Goal: Task Accomplishment & Management: Use online tool/utility

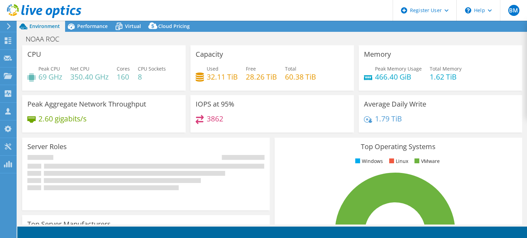
select select "USD"
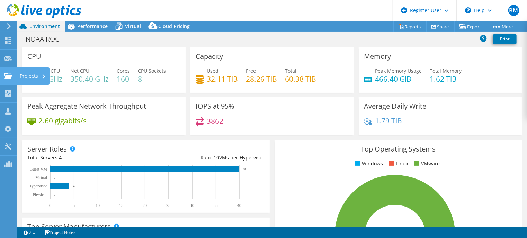
click at [28, 74] on div "Projects" at bounding box center [32, 75] width 33 height 17
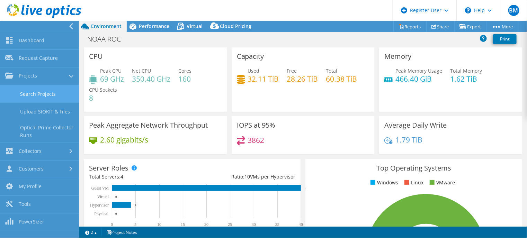
click at [42, 92] on link "Search Projects" at bounding box center [39, 94] width 79 height 18
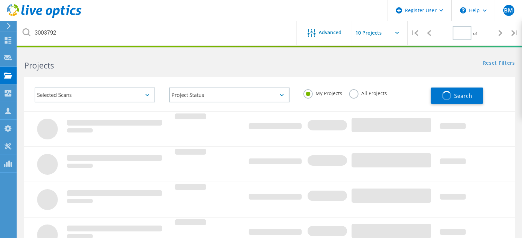
type input "1"
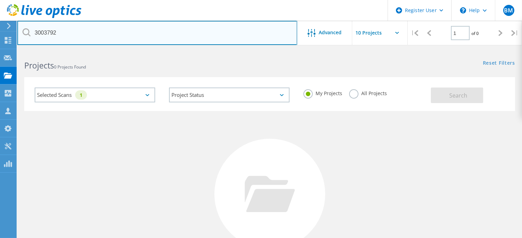
drag, startPoint x: 58, startPoint y: 33, endPoint x: 33, endPoint y: 31, distance: 25.3
click at [34, 32] on input "3003792" at bounding box center [157, 33] width 280 height 24
paste input "lnxfs02.eng.osf.noaa.gov"
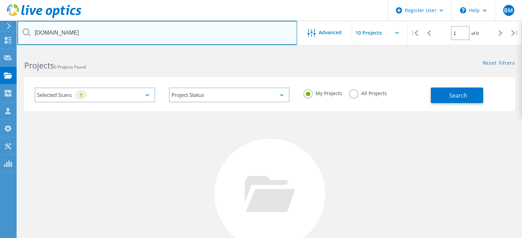
type input "lnxfs02.eng.osf.noaa.gov"
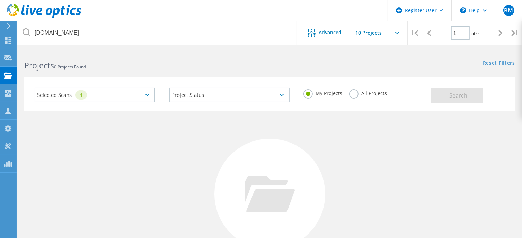
click at [351, 93] on label "All Projects" at bounding box center [368, 92] width 38 height 7
click at [0, 0] on input "All Projects" at bounding box center [0, 0] width 0 height 0
click at [453, 89] on button "Search" at bounding box center [457, 96] width 52 height 16
click at [143, 95] on div "Selected Scans 1" at bounding box center [95, 95] width 120 height 15
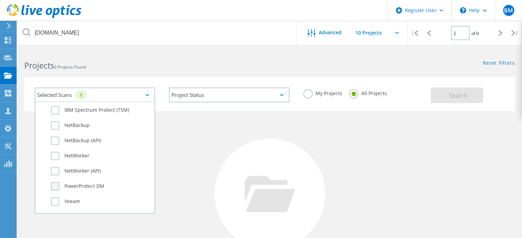
scroll to position [477, 0]
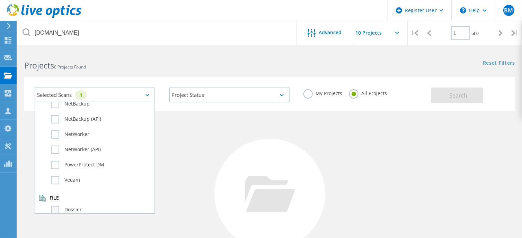
click at [55, 206] on label "Dossier" at bounding box center [101, 210] width 100 height 8
click at [0, 0] on input "Dossier" at bounding box center [0, 0] width 0 height 0
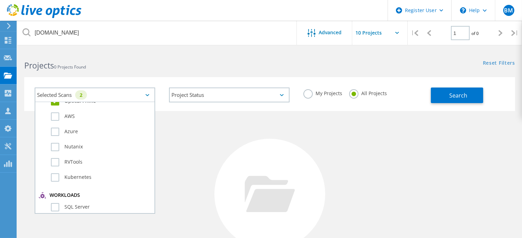
scroll to position [0, 0]
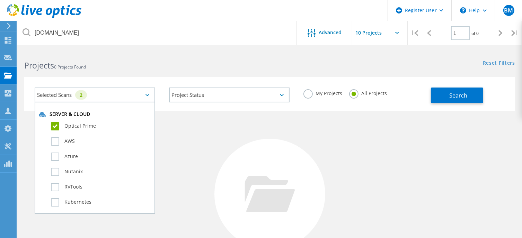
click at [57, 124] on label "Optical Prime" at bounding box center [101, 126] width 100 height 8
click at [0, 0] on input "Optical Prime" at bounding box center [0, 0] width 0 height 0
click at [460, 92] on span "Search" at bounding box center [458, 96] width 18 height 8
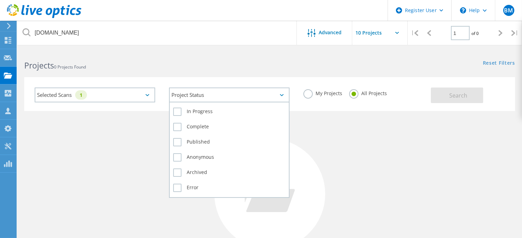
click at [228, 96] on div "Project Status" at bounding box center [229, 95] width 120 height 15
click at [193, 125] on label "Complete" at bounding box center [229, 127] width 112 height 8
click at [0, 0] on input "Complete" at bounding box center [0, 0] width 0 height 0
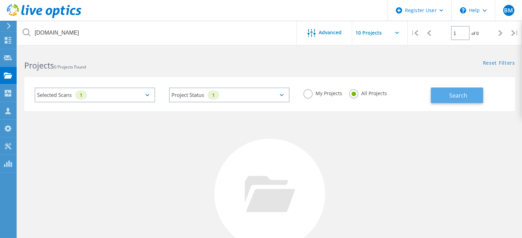
click at [438, 96] on button "Search" at bounding box center [457, 96] width 52 height 16
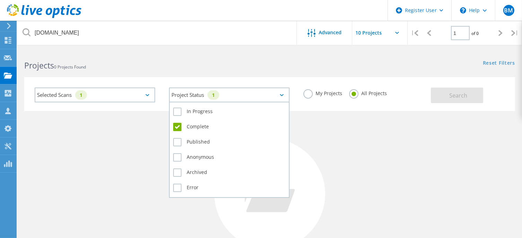
click at [285, 91] on div "Project Status 1" at bounding box center [229, 95] width 120 height 15
click at [221, 109] on label "In Progress" at bounding box center [229, 112] width 112 height 8
click at [0, 0] on input "In Progress" at bounding box center [0, 0] width 0 height 0
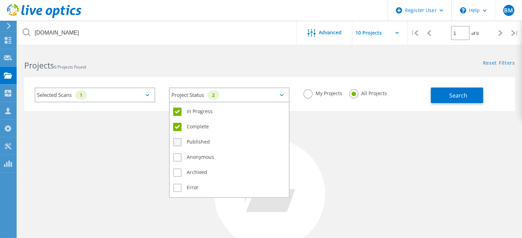
click at [207, 141] on label "Published" at bounding box center [229, 142] width 112 height 8
click at [0, 0] on input "Published" at bounding box center [0, 0] width 0 height 0
click at [207, 153] on label "Anonymous" at bounding box center [229, 157] width 112 height 8
click at [0, 0] on input "Anonymous" at bounding box center [0, 0] width 0 height 0
click at [204, 170] on label "Archived" at bounding box center [229, 173] width 112 height 8
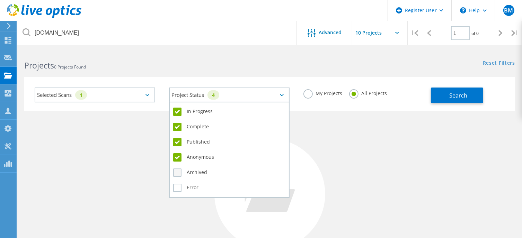
click at [0, 0] on input "Archived" at bounding box center [0, 0] width 0 height 0
click at [191, 184] on label "Error" at bounding box center [229, 188] width 112 height 8
click at [0, 0] on input "Error" at bounding box center [0, 0] width 0 height 0
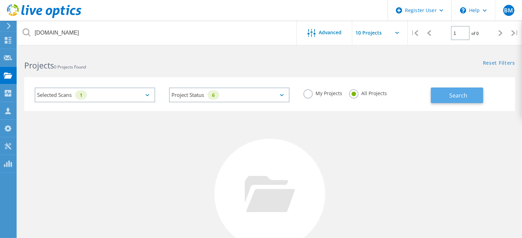
click at [448, 93] on button "Search" at bounding box center [457, 96] width 52 height 16
